Goal: Task Accomplishment & Management: Complete application form

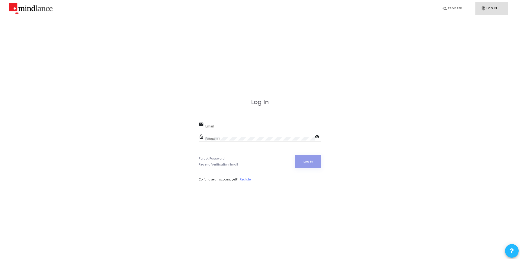
click at [213, 124] on div "Email" at bounding box center [263, 125] width 116 height 8
click at [219, 126] on input "Email" at bounding box center [263, 127] width 116 height 4
click at [248, 178] on link "Register" at bounding box center [246, 179] width 12 height 5
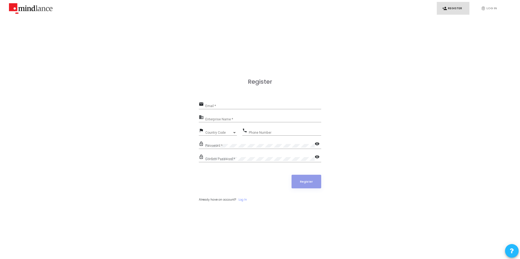
click at [230, 106] on input "Email *" at bounding box center [263, 106] width 116 height 4
type input "[PERSON_NAME][EMAIL_ADDRESS][PERSON_NAME][DOMAIN_NAME]"
drag, startPoint x: 248, startPoint y: 105, endPoint x: 189, endPoint y: 106, distance: 59.0
click at [189, 106] on div "Register email [PERSON_NAME][EMAIL_ADDRESS][PERSON_NAME][DOMAIN_NAME] Email * b…" at bounding box center [260, 146] width 508 height 259
click at [440, 67] on div "Register email Email * Required field business Enterprise Name * Required field…" at bounding box center [260, 146] width 508 height 259
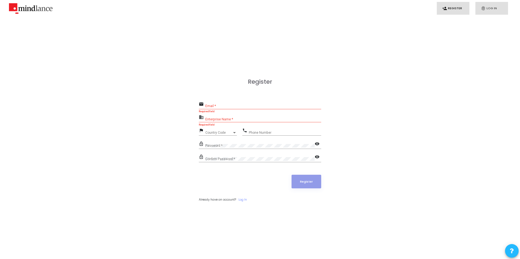
click at [495, 9] on link "fingerprint Log In" at bounding box center [491, 8] width 33 height 13
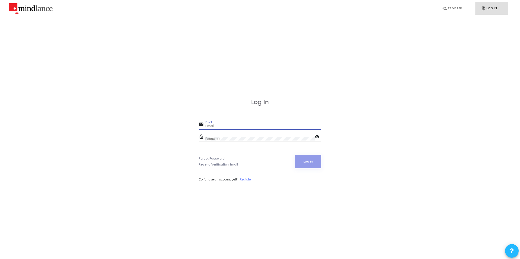
click at [223, 126] on input "Email" at bounding box center [263, 127] width 116 height 4
type input "w"
